Goal: Task Accomplishment & Management: Complete application form

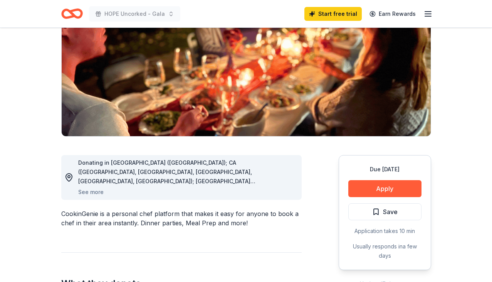
scroll to position [100, 0]
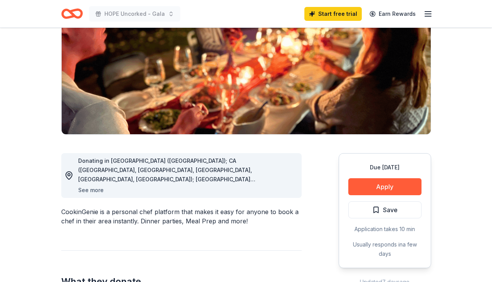
click at [94, 188] on button "See more" at bounding box center [90, 189] width 25 height 9
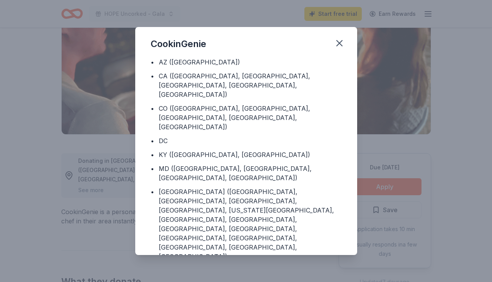
scroll to position [0, 0]
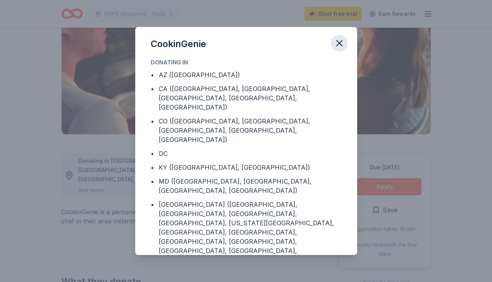
click at [341, 41] on icon "button" at bounding box center [339, 42] width 5 height 5
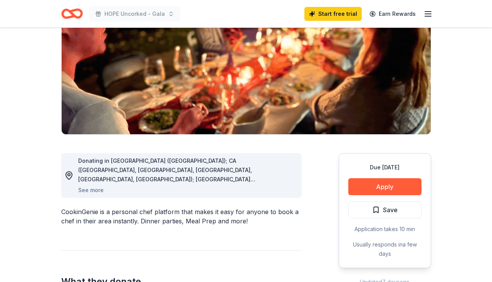
click at [73, 11] on icon "Home" at bounding box center [75, 14] width 12 height 8
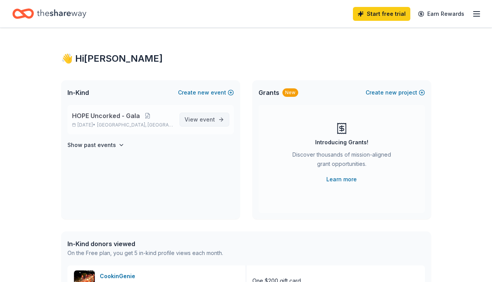
click at [206, 119] on span "event" at bounding box center [207, 119] width 15 height 7
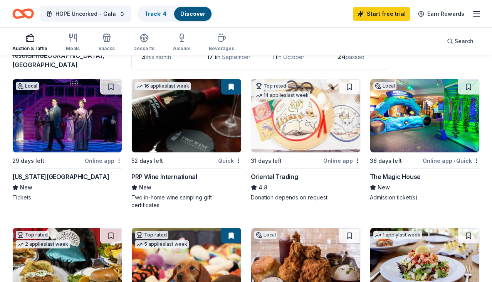
scroll to position [64, 0]
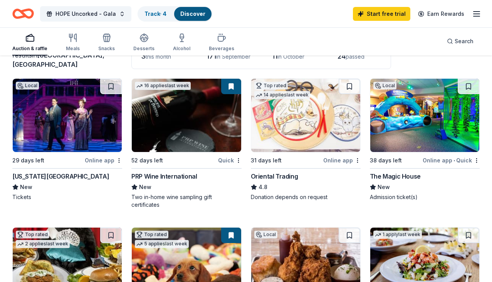
click at [104, 160] on div "Online app" at bounding box center [103, 160] width 37 height 10
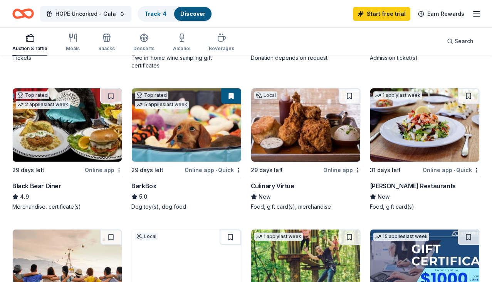
scroll to position [202, 0]
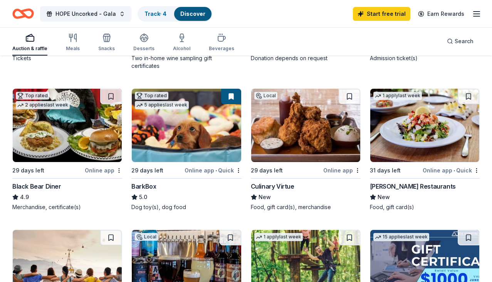
click at [306, 142] on img at bounding box center [305, 125] width 109 height 73
click at [270, 127] on img at bounding box center [305, 125] width 109 height 73
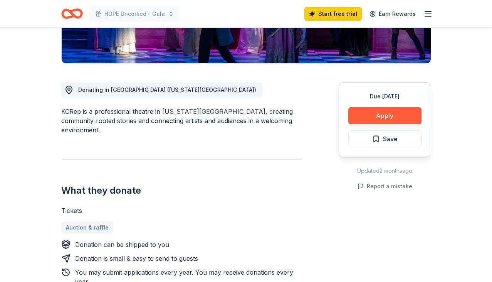
scroll to position [174, 0]
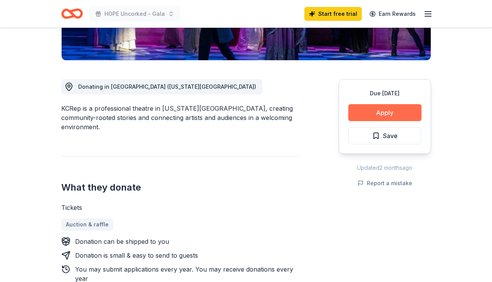
click at [376, 111] on button "Apply" at bounding box center [384, 112] width 73 height 17
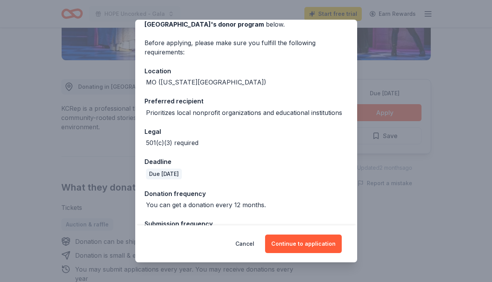
scroll to position [70, 0]
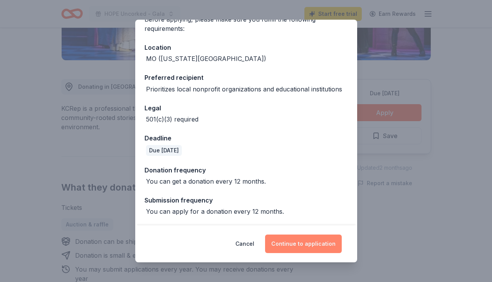
click at [308, 242] on button "Continue to application" at bounding box center [303, 243] width 77 height 18
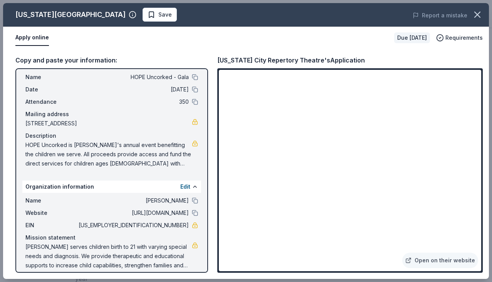
scroll to position [25, 0]
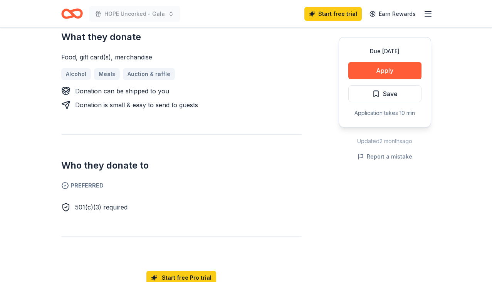
scroll to position [345, 0]
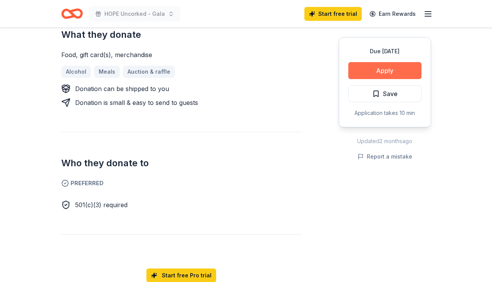
click at [402, 70] on button "Apply" at bounding box center [384, 70] width 73 height 17
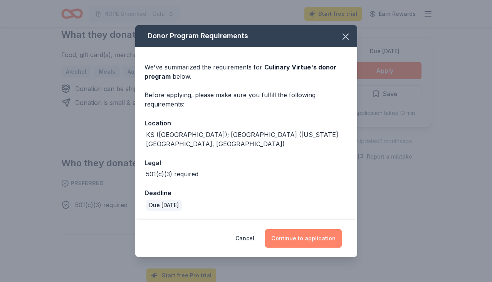
click at [294, 233] on button "Continue to application" at bounding box center [303, 238] width 77 height 18
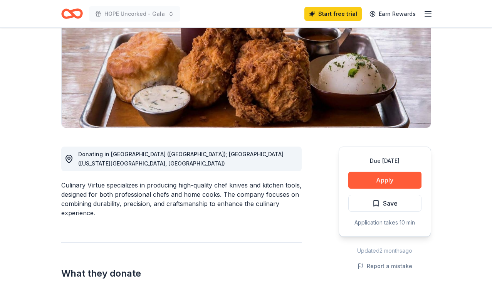
scroll to position [107, 0]
